Goal: Task Accomplishment & Management: Manage account settings

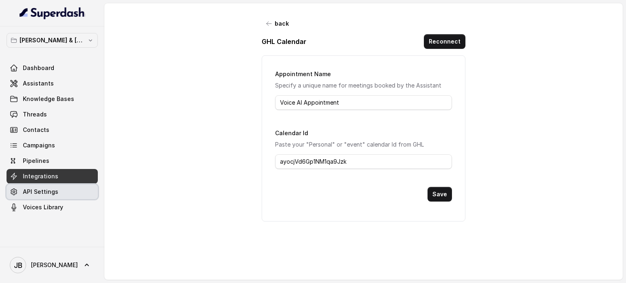
click at [40, 191] on span "API Settings" at bounding box center [40, 192] width 35 height 8
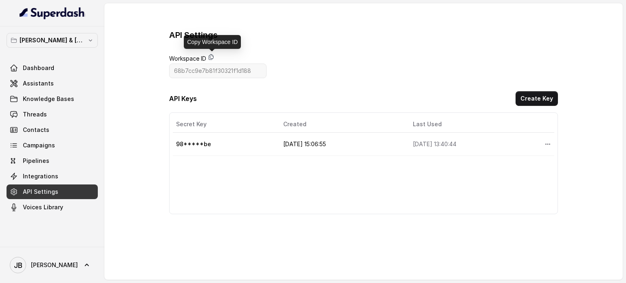
click at [211, 56] on icon at bounding box center [211, 57] width 7 height 7
click at [538, 96] on button "Create Key" at bounding box center [537, 98] width 42 height 15
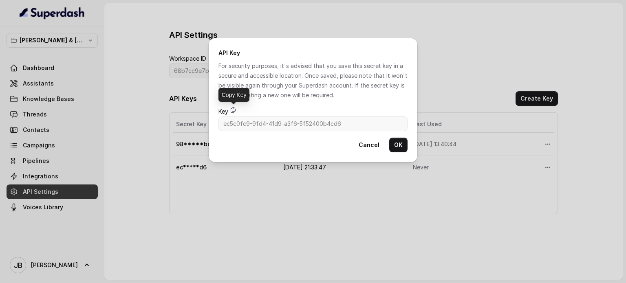
click at [236, 110] on icon at bounding box center [233, 109] width 4 height 5
click at [394, 146] on button "OK" at bounding box center [398, 145] width 18 height 15
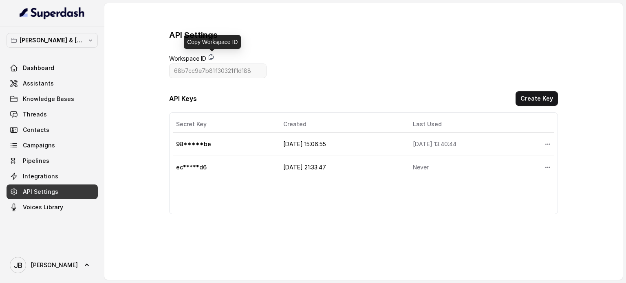
click at [211, 57] on icon at bounding box center [211, 57] width 7 height 7
click at [212, 57] on icon at bounding box center [211, 57] width 7 height 7
click at [544, 143] on icon "More options" at bounding box center [547, 144] width 7 height 7
click at [214, 143] on table "Secret Key Created Last Used Actions 98*****be [DATE] 15:06:55 [DATE] 13:40:44 …" at bounding box center [363, 147] width 381 height 63
click at [538, 98] on button "Create Key" at bounding box center [537, 98] width 42 height 15
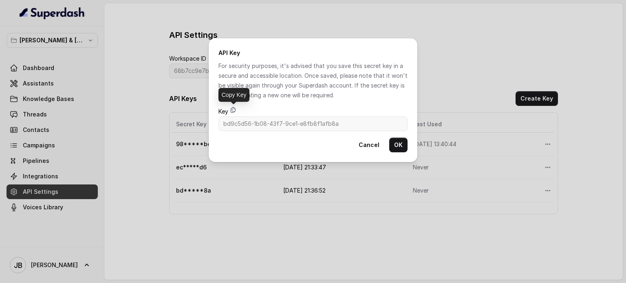
click at [231, 109] on icon at bounding box center [233, 109] width 4 height 5
click at [402, 148] on button "OK" at bounding box center [398, 145] width 18 height 15
